Goal: Task Accomplishment & Management: Use online tool/utility

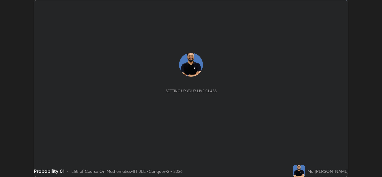
scroll to position [177, 382]
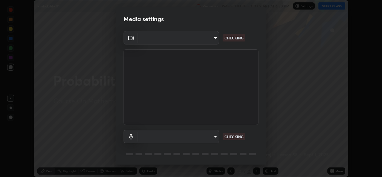
type input "05e0618f62b054dcc40553c7fbd7031c96524e68235480b96fb1515208e4dd7f"
click at [197, 139] on body "Erase all Probability 01 Recording WAS SCHEDULED TO START AT 6:30 PM Settings S…" at bounding box center [191, 88] width 382 height 177
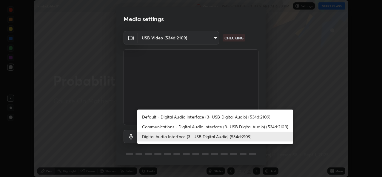
click at [160, 129] on li "Communications - Digital Audio Interface (3- USB Digital Audio) (534d:2109)" at bounding box center [215, 127] width 156 height 10
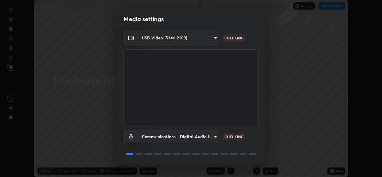
click at [160, 135] on body "Erase all Probability 01 Recording WAS SCHEDULED TO START AT 6:30 PM Settings S…" at bounding box center [191, 88] width 382 height 177
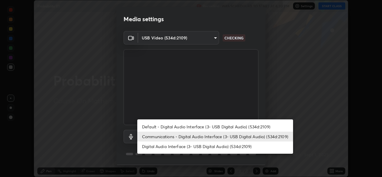
click at [166, 148] on li "Digital Audio Interface (3- USB Digital Audio) (534d:2109)" at bounding box center [215, 146] width 156 height 10
type input "9f550be56df35a7777e3246738e18588b2dd511c7d191a0186286be3b08ef4d4"
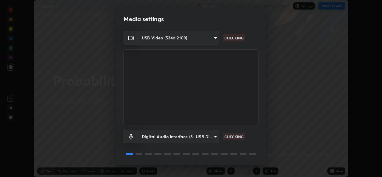
scroll to position [19, 0]
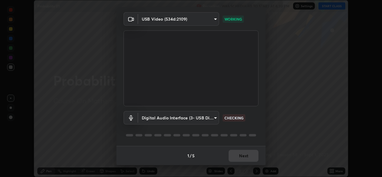
click at [153, 117] on body "Erase all Probability 01 Recording WAS SCHEDULED TO START AT 6:30 PM Settings S…" at bounding box center [191, 88] width 382 height 177
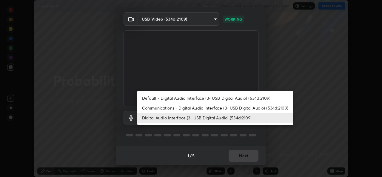
click at [241, 157] on div at bounding box center [191, 88] width 382 height 177
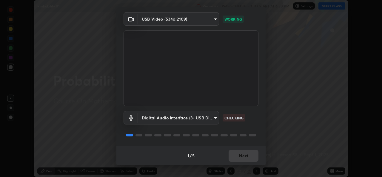
click at [241, 157] on div "Default - Digital Audio Interface (3- USB Digital Audio) (534d:2109) Communicat…" at bounding box center [191, 88] width 382 height 177
click at [245, 157] on div "1 / 5 Next" at bounding box center [190, 155] width 149 height 19
click at [249, 156] on div "1 / 5 Next" at bounding box center [190, 155] width 149 height 19
click at [248, 155] on div "1 / 5 Next" at bounding box center [190, 155] width 149 height 19
click at [247, 154] on div "1 / 5 Next" at bounding box center [190, 155] width 149 height 19
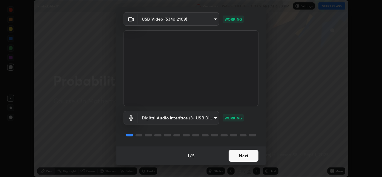
click at [242, 156] on button "Next" at bounding box center [243, 156] width 30 height 12
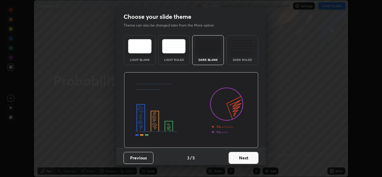
click at [245, 157] on button "Next" at bounding box center [243, 158] width 30 height 12
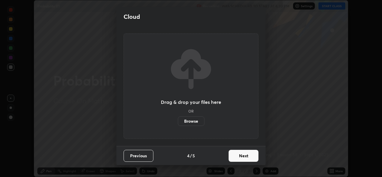
click at [253, 157] on button "Next" at bounding box center [243, 156] width 30 height 12
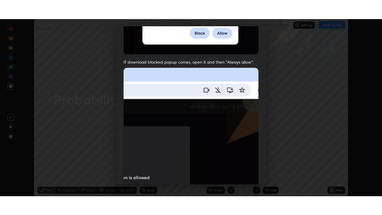
scroll to position [140, 0]
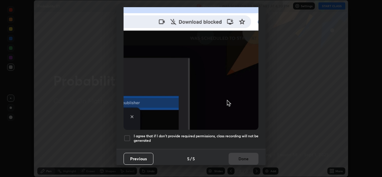
click at [127, 137] on div at bounding box center [126, 137] width 7 height 7
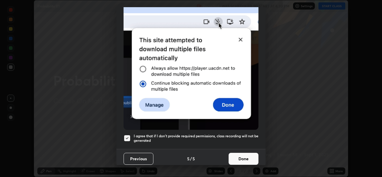
click at [228, 155] on button "Done" at bounding box center [243, 159] width 30 height 12
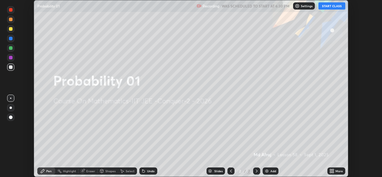
click at [330, 170] on icon at bounding box center [330, 169] width 1 height 1
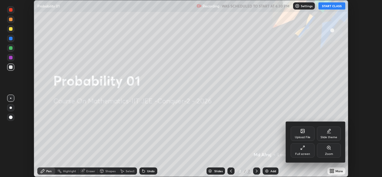
click at [307, 149] on div "Full screen" at bounding box center [302, 150] width 24 height 14
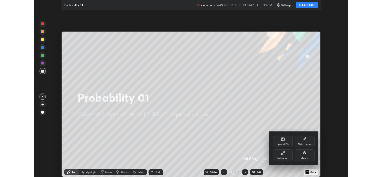
scroll to position [215, 382]
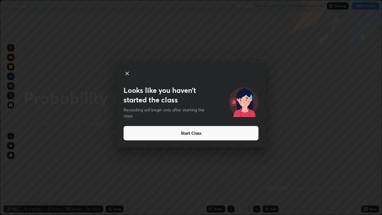
click at [136, 132] on button "Start Class" at bounding box center [190, 133] width 135 height 14
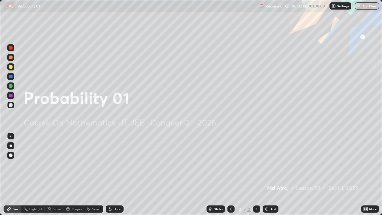
click at [269, 176] on div "Add" at bounding box center [270, 208] width 16 height 7
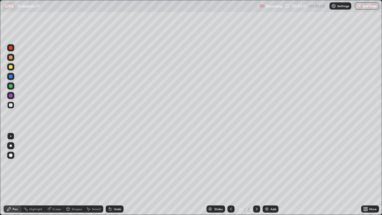
click at [11, 46] on div at bounding box center [11, 48] width 4 height 4
click at [114, 176] on div "Undo" at bounding box center [117, 208] width 7 height 3
click at [10, 104] on div at bounding box center [11, 105] width 4 height 4
click at [10, 67] on div at bounding box center [11, 67] width 4 height 4
click at [111, 176] on icon at bounding box center [110, 208] width 5 height 5
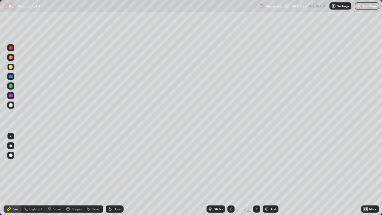
click at [109, 176] on icon at bounding box center [110, 209] width 2 height 2
click at [114, 176] on div "Undo" at bounding box center [117, 208] width 7 height 3
click at [117, 176] on div "Undo" at bounding box center [117, 208] width 7 height 3
click at [114, 176] on div "Undo" at bounding box center [115, 208] width 18 height 7
click at [114, 176] on div "Undo" at bounding box center [117, 208] width 7 height 3
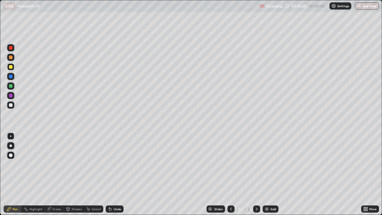
click at [114, 176] on div "Undo" at bounding box center [117, 208] width 7 height 3
click at [114, 176] on div "Undo" at bounding box center [115, 208] width 18 height 7
click at [112, 176] on div "Undo" at bounding box center [115, 208] width 18 height 7
click at [114, 176] on div "Undo" at bounding box center [115, 208] width 18 height 7
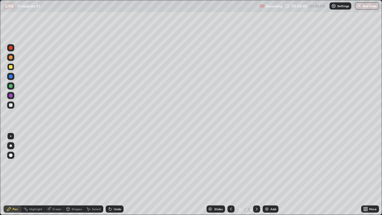
click at [115, 176] on div "Undo" at bounding box center [117, 208] width 7 height 3
click at [114, 176] on div "Undo" at bounding box center [117, 208] width 7 height 3
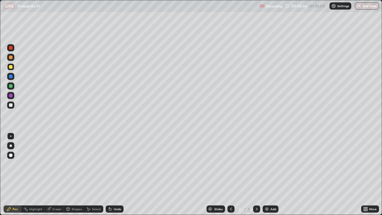
click at [110, 176] on icon at bounding box center [110, 209] width 2 height 2
click at [270, 176] on div "Add" at bounding box center [273, 208] width 6 height 3
click at [115, 176] on div "Undo" at bounding box center [117, 208] width 7 height 3
click at [115, 176] on div "Undo" at bounding box center [115, 208] width 18 height 7
click at [114, 176] on div "Undo" at bounding box center [117, 208] width 7 height 3
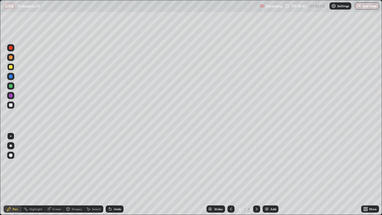
click at [111, 176] on icon at bounding box center [110, 208] width 5 height 5
click at [114, 176] on div "Undo" at bounding box center [117, 208] width 7 height 3
click at [268, 176] on img at bounding box center [266, 208] width 5 height 5
click at [112, 176] on div "Undo" at bounding box center [115, 208] width 18 height 7
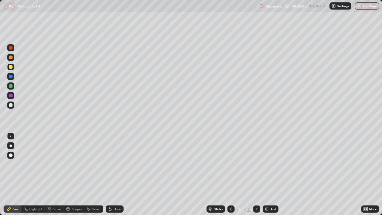
click at [114, 176] on div "Undo" at bounding box center [117, 208] width 7 height 3
click at [111, 176] on icon at bounding box center [110, 208] width 5 height 5
click at [112, 176] on icon at bounding box center [110, 208] width 5 height 5
click at [116, 176] on div "Undo" at bounding box center [117, 208] width 7 height 3
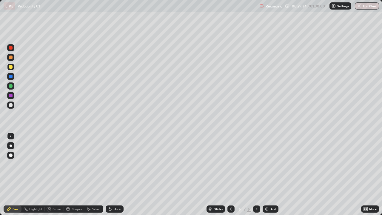
click at [114, 176] on div "Undo" at bounding box center [117, 208] width 7 height 3
click at [115, 176] on div "Undo" at bounding box center [117, 208] width 7 height 3
click at [115, 176] on div "Undo" at bounding box center [115, 208] width 18 height 7
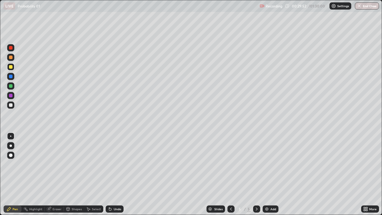
click at [114, 176] on div "Undo" at bounding box center [117, 208] width 7 height 3
click at [55, 176] on div "Eraser" at bounding box center [54, 208] width 19 height 7
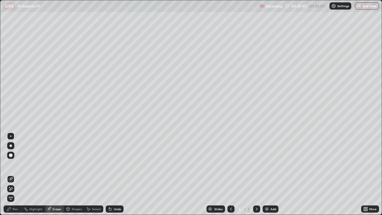
click at [12, 176] on div "Pen" at bounding box center [13, 208] width 18 height 7
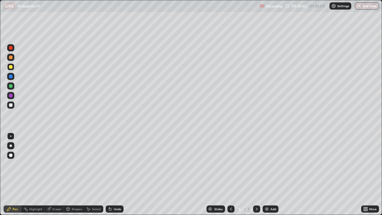
click at [55, 176] on div "Eraser" at bounding box center [56, 208] width 9 height 3
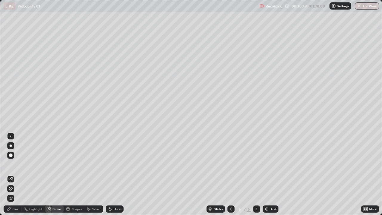
click at [15, 176] on div "Pen" at bounding box center [13, 208] width 18 height 7
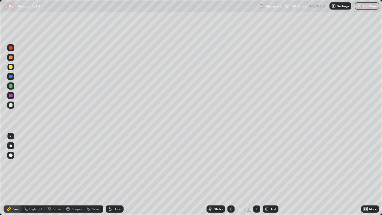
click at [52, 176] on div "Eraser" at bounding box center [56, 208] width 9 height 3
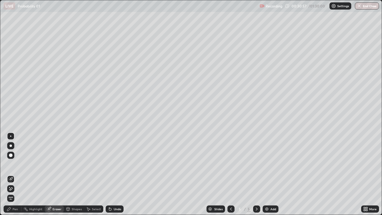
click at [11, 176] on icon at bounding box center [9, 208] width 5 height 5
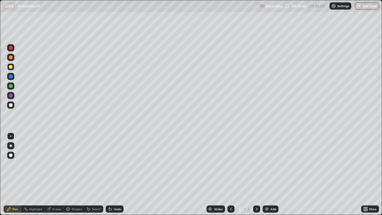
click at [267, 176] on img at bounding box center [266, 208] width 5 height 5
click at [114, 176] on div "Undo" at bounding box center [117, 208] width 7 height 3
click at [11, 86] on div at bounding box center [11, 86] width 4 height 4
click at [268, 176] on img at bounding box center [266, 208] width 5 height 5
click at [230, 176] on icon at bounding box center [231, 208] width 2 height 3
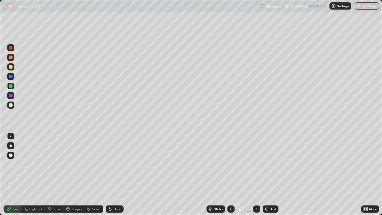
click at [256, 176] on icon at bounding box center [257, 208] width 2 height 3
click at [12, 66] on div at bounding box center [11, 67] width 4 height 4
click at [117, 176] on div "Undo" at bounding box center [117, 208] width 7 height 3
click at [92, 176] on div "Select" at bounding box center [96, 208] width 9 height 3
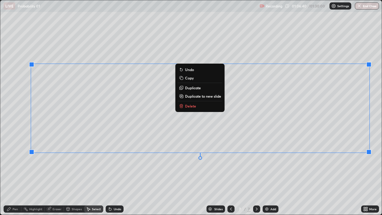
click at [203, 95] on p "Duplicate to new slide" at bounding box center [203, 96] width 36 height 5
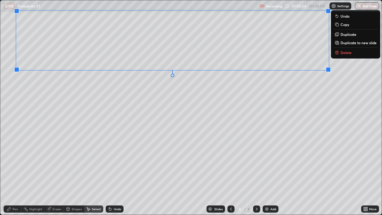
click at [24, 86] on div "0 ° Undo Copy Duplicate Duplicate to new slide Delete" at bounding box center [190, 107] width 381 height 214
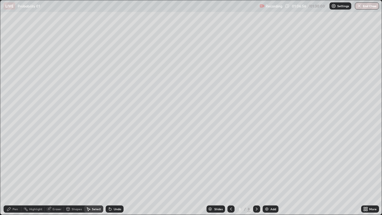
click at [13, 176] on div "Pen" at bounding box center [15, 208] width 5 height 3
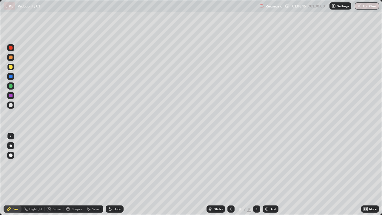
click at [72, 176] on div "Shapes" at bounding box center [77, 208] width 10 height 3
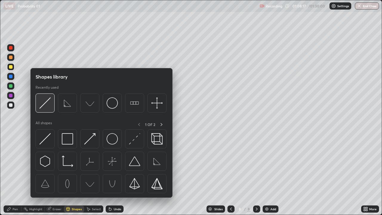
click at [47, 101] on img at bounding box center [44, 102] width 11 height 11
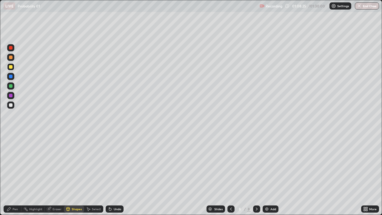
click at [12, 86] on div at bounding box center [11, 86] width 4 height 4
click at [12, 176] on div "Pen" at bounding box center [13, 208] width 18 height 7
click at [112, 176] on div "Undo" at bounding box center [115, 208] width 18 height 7
click at [72, 176] on div "Shapes" at bounding box center [77, 208] width 10 height 3
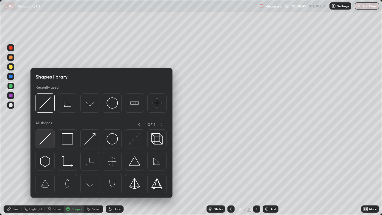
click at [46, 140] on img at bounding box center [44, 138] width 11 height 11
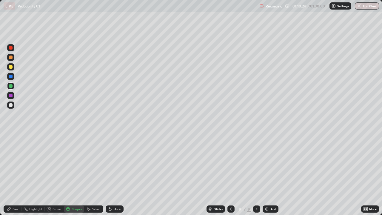
click at [109, 176] on icon at bounding box center [110, 209] width 2 height 2
click at [113, 176] on div "Undo" at bounding box center [115, 208] width 18 height 7
click at [114, 176] on div "Undo" at bounding box center [117, 208] width 7 height 3
click at [13, 176] on div "Pen" at bounding box center [15, 208] width 5 height 3
click at [114, 176] on div "Undo" at bounding box center [117, 208] width 7 height 3
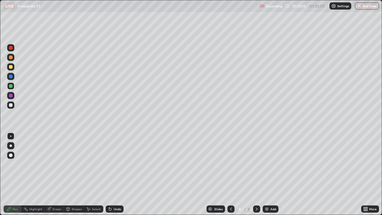
click at [114, 176] on div "Undo" at bounding box center [117, 208] width 7 height 3
click at [115, 176] on div "Undo" at bounding box center [117, 208] width 7 height 3
click at [116, 176] on div "Undo" at bounding box center [117, 208] width 7 height 3
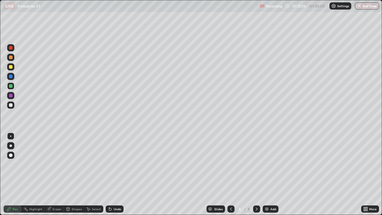
click at [116, 176] on div "Undo" at bounding box center [117, 208] width 7 height 3
click at [9, 96] on div at bounding box center [11, 96] width 4 height 4
click at [10, 67] on div at bounding box center [11, 67] width 4 height 4
click at [114, 176] on div "Undo" at bounding box center [117, 208] width 7 height 3
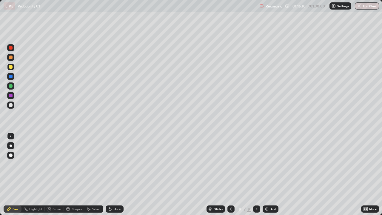
click at [268, 176] on img at bounding box center [266, 208] width 5 height 5
click at [230, 176] on icon at bounding box center [230, 208] width 5 height 5
click at [114, 176] on div "Undo" at bounding box center [117, 208] width 7 height 3
click at [256, 176] on icon at bounding box center [256, 208] width 5 height 5
click at [227, 176] on div at bounding box center [230, 208] width 7 height 7
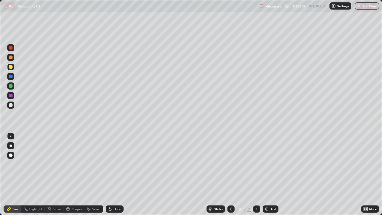
click at [256, 176] on icon at bounding box center [256, 208] width 5 height 5
click at [230, 176] on icon at bounding box center [230, 208] width 5 height 5
click at [253, 176] on div at bounding box center [256, 208] width 7 height 7
click at [112, 176] on div "Undo" at bounding box center [115, 208] width 18 height 7
click at [109, 176] on icon at bounding box center [110, 209] width 2 height 2
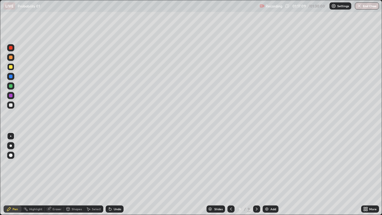
click at [109, 176] on icon at bounding box center [110, 209] width 2 height 2
click at [230, 176] on icon at bounding box center [230, 208] width 5 height 5
click at [365, 6] on button "End Class" at bounding box center [366, 5] width 24 height 7
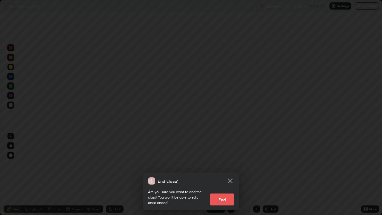
click at [223, 176] on button "End" at bounding box center [222, 199] width 24 height 12
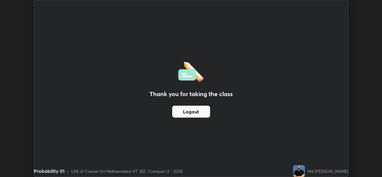
scroll to position [177, 382]
